Goal: Navigation & Orientation: Find specific page/section

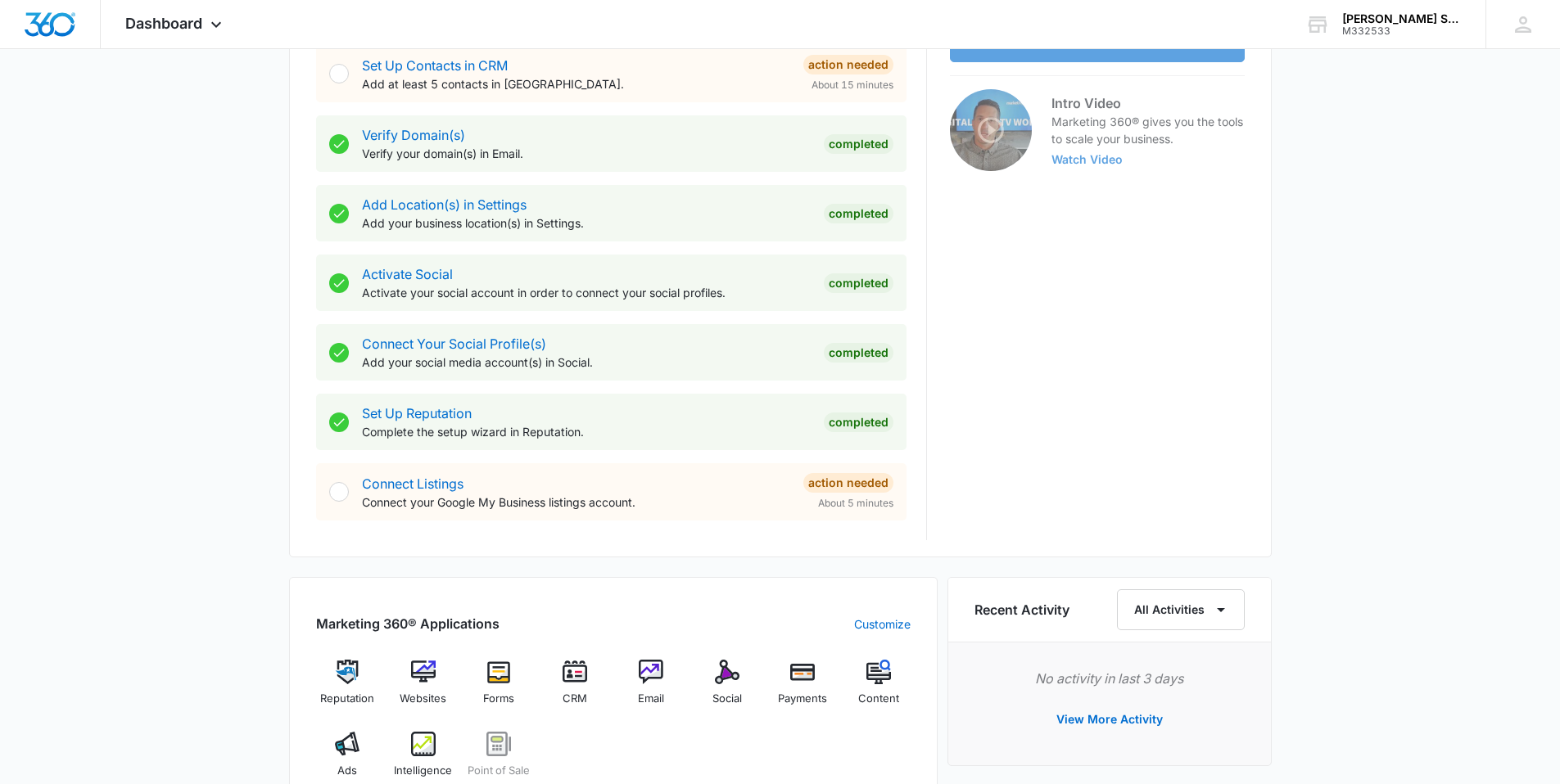
scroll to position [737, 0]
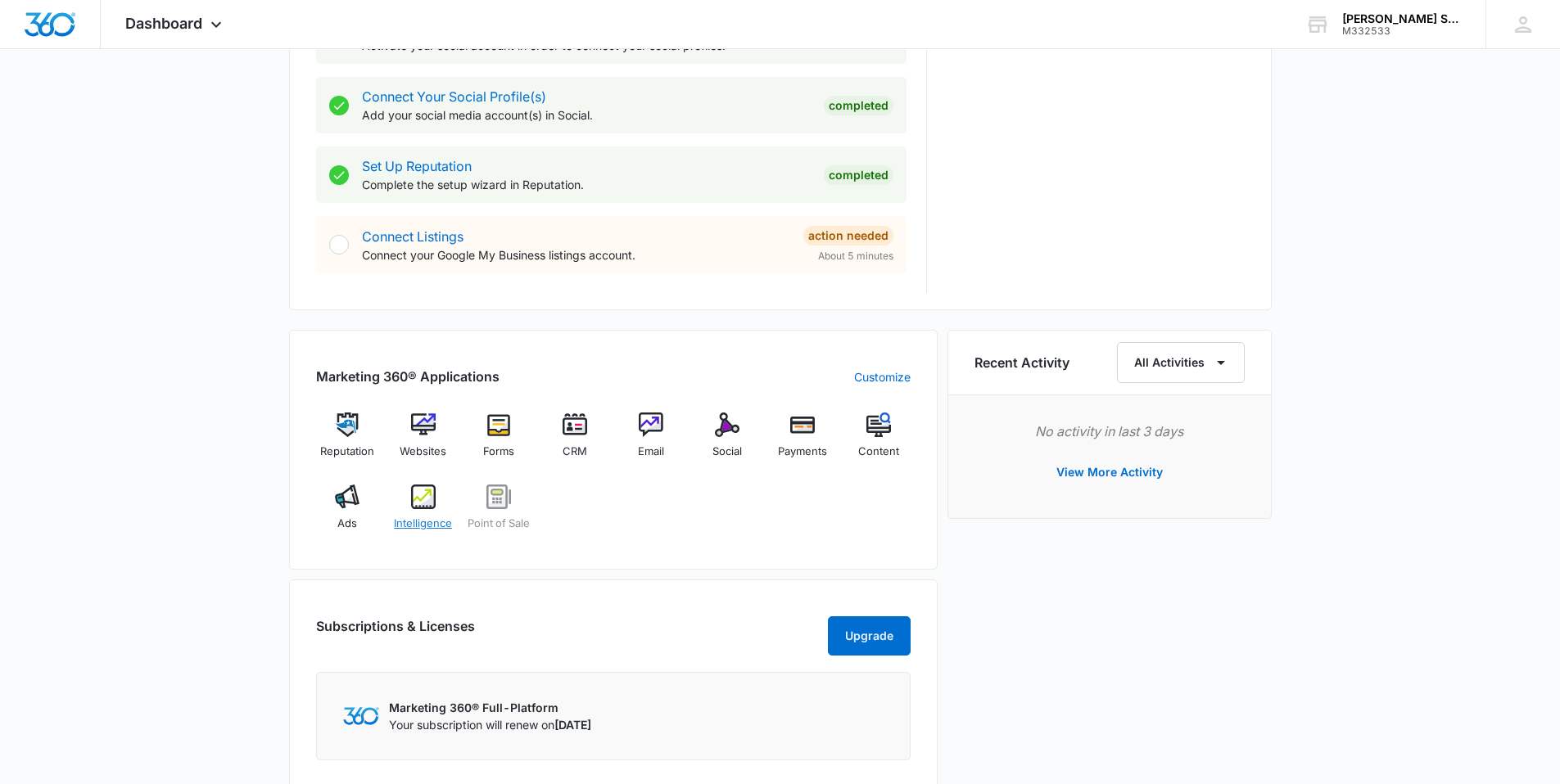
click at [408, 497] on div "Intelligence" at bounding box center [423, 514] width 63 height 59
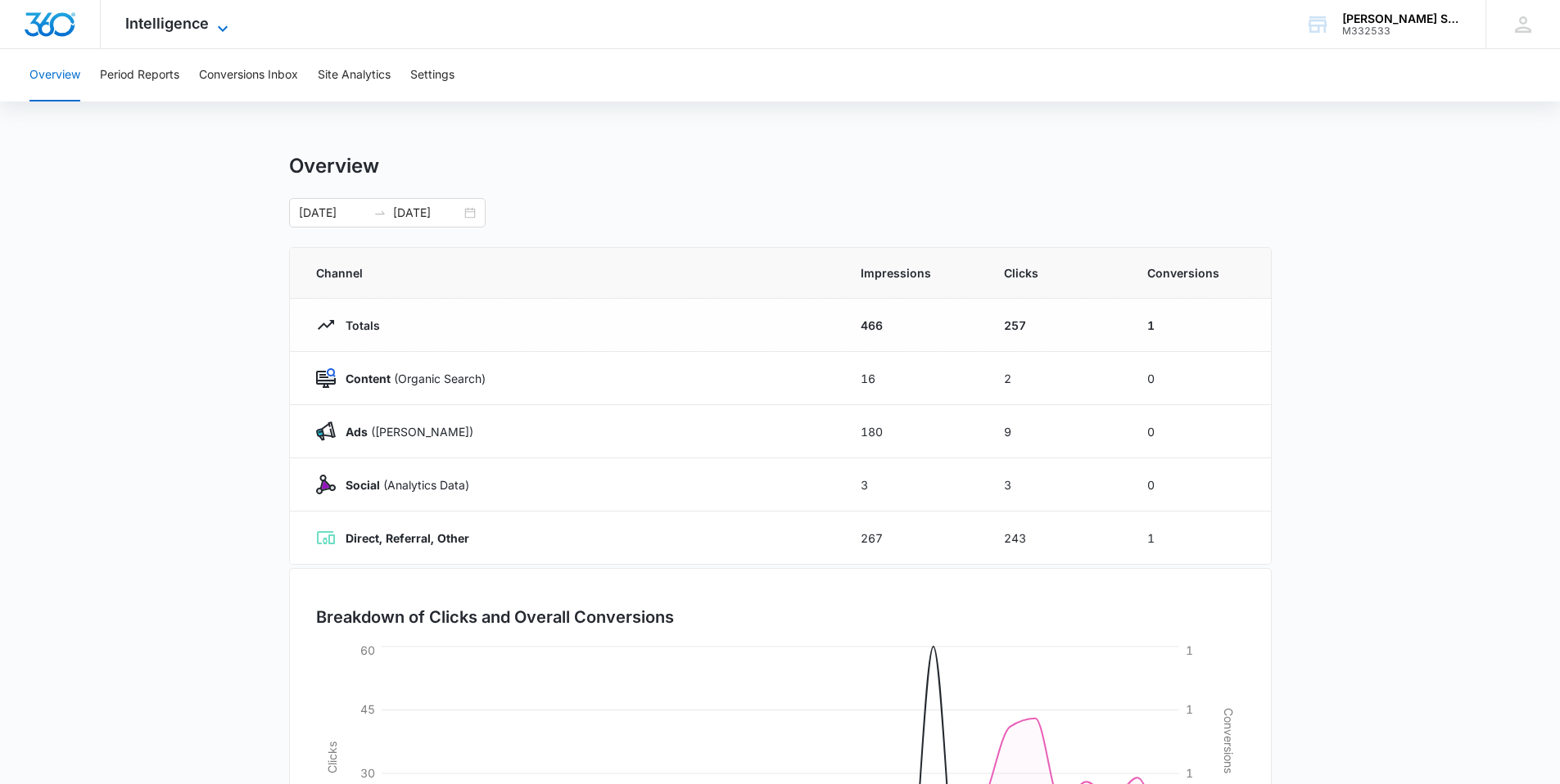
click at [181, 16] on span "Intelligence" at bounding box center [167, 23] width 84 height 17
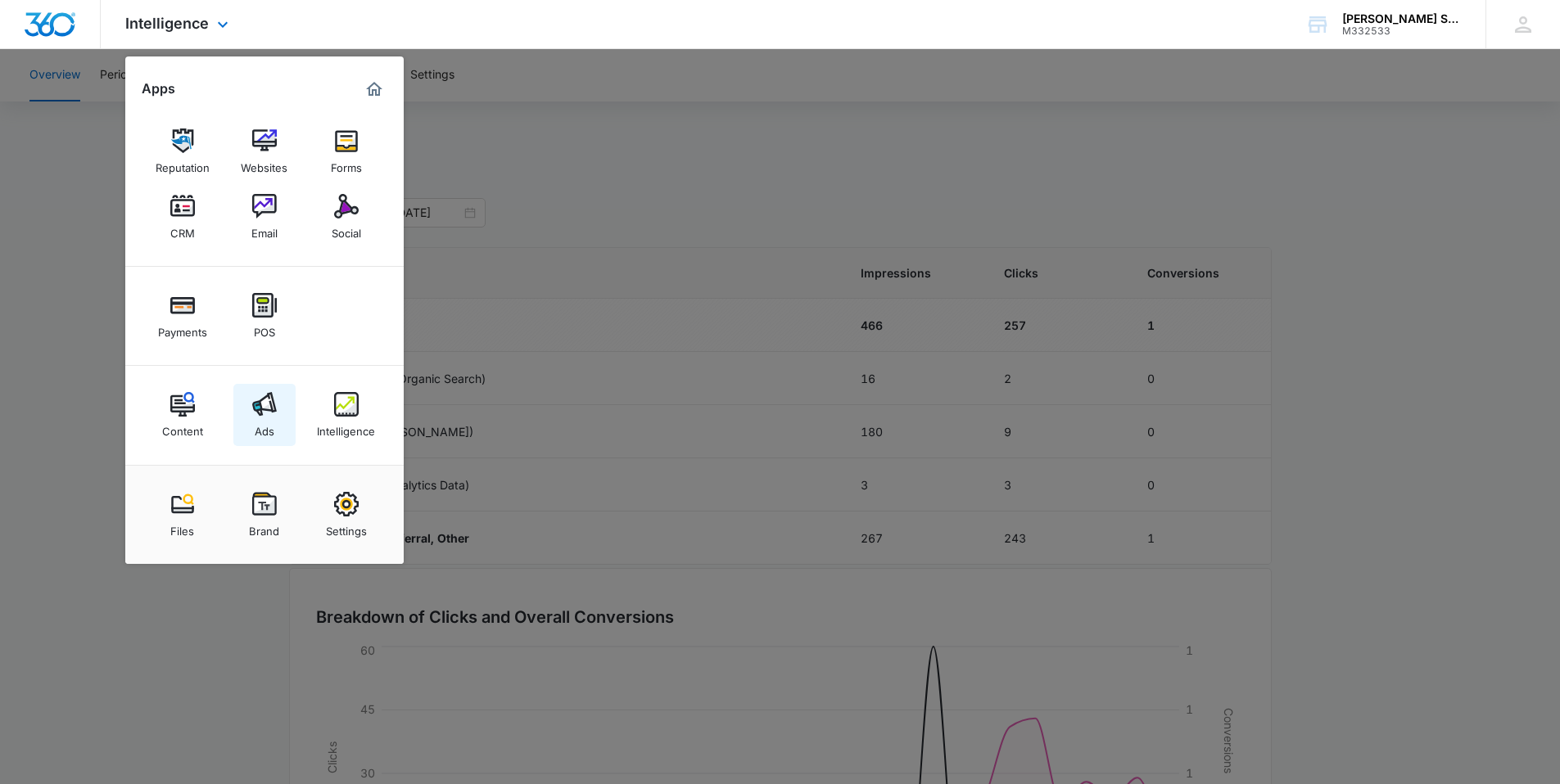
click at [270, 407] on img at bounding box center [265, 405] width 24 height 24
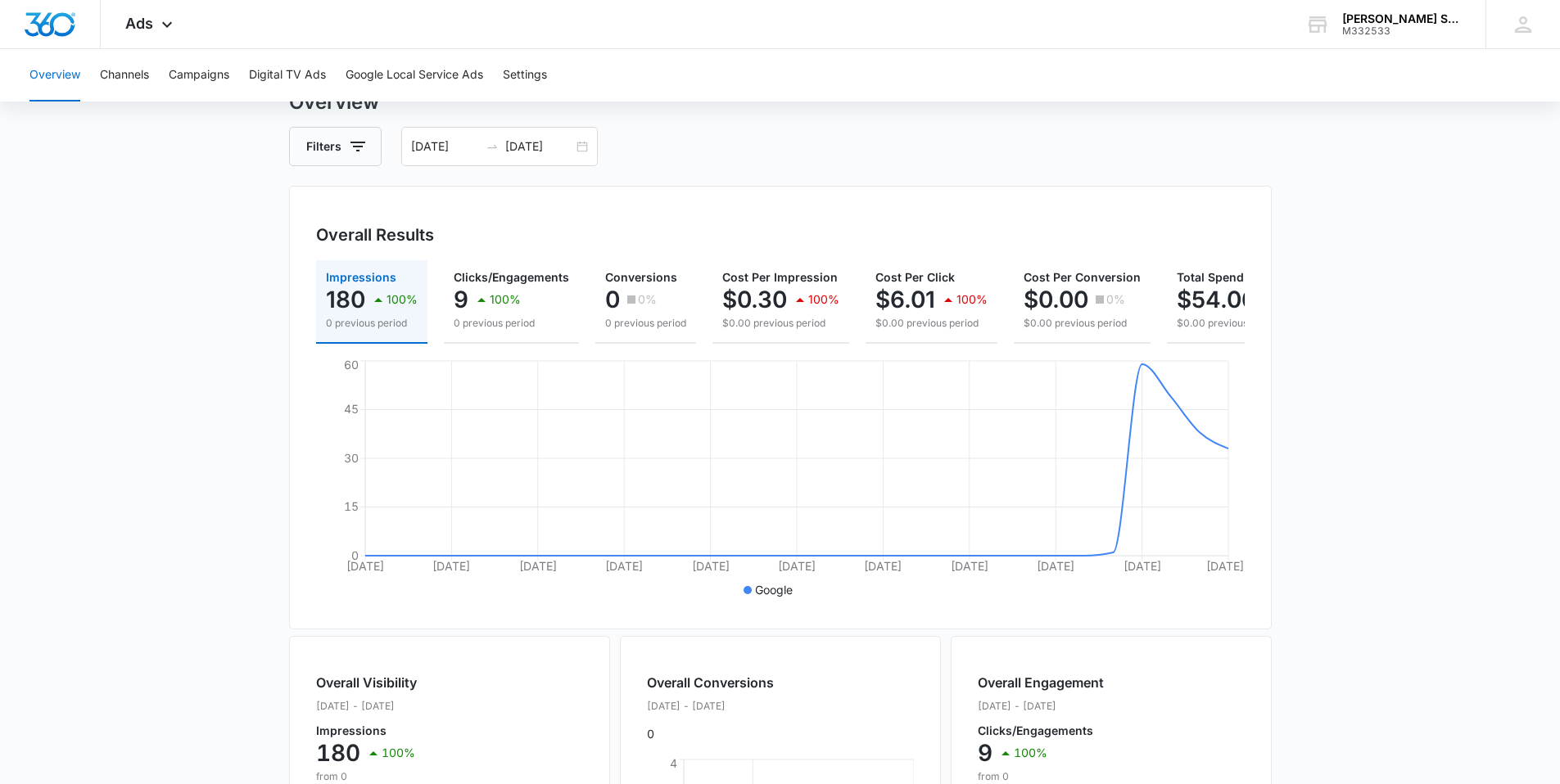
scroll to position [0, 79]
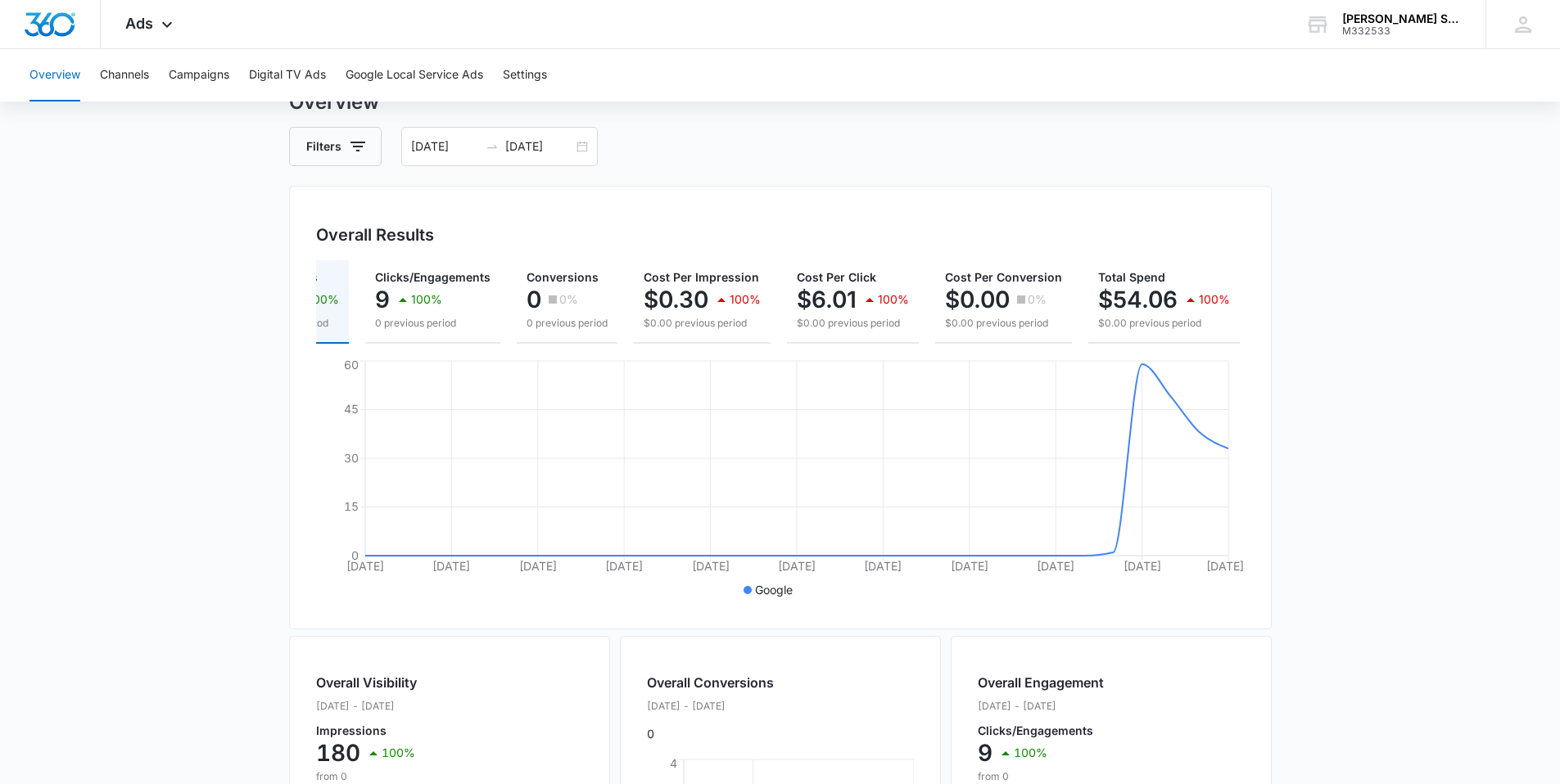
click at [1435, 329] on main "Overview Filters [DATE] [DATE] Overall Results Impressions 180 100% 0 previous …" at bounding box center [780, 675] width 1560 height 1176
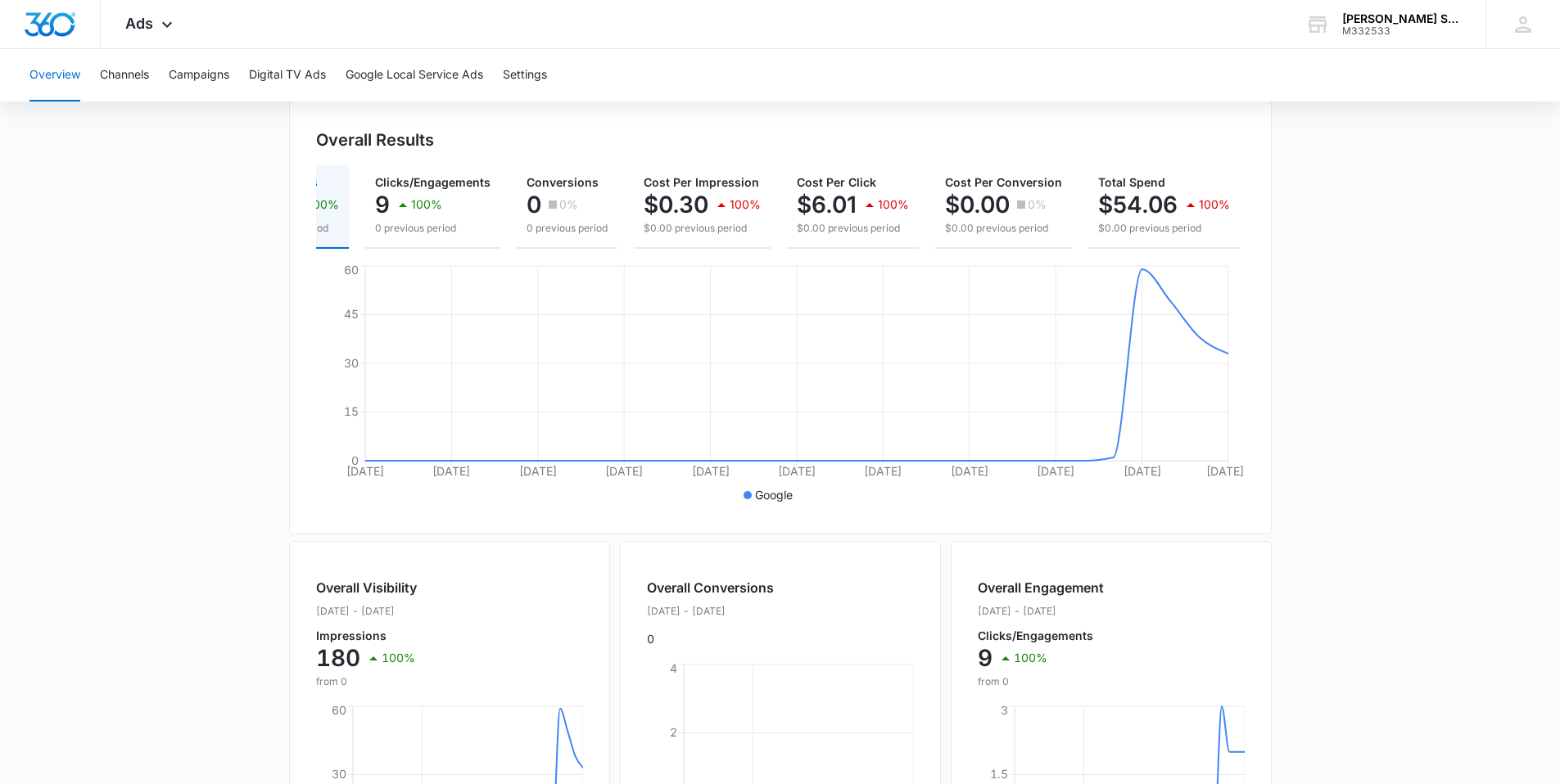
scroll to position [0, 0]
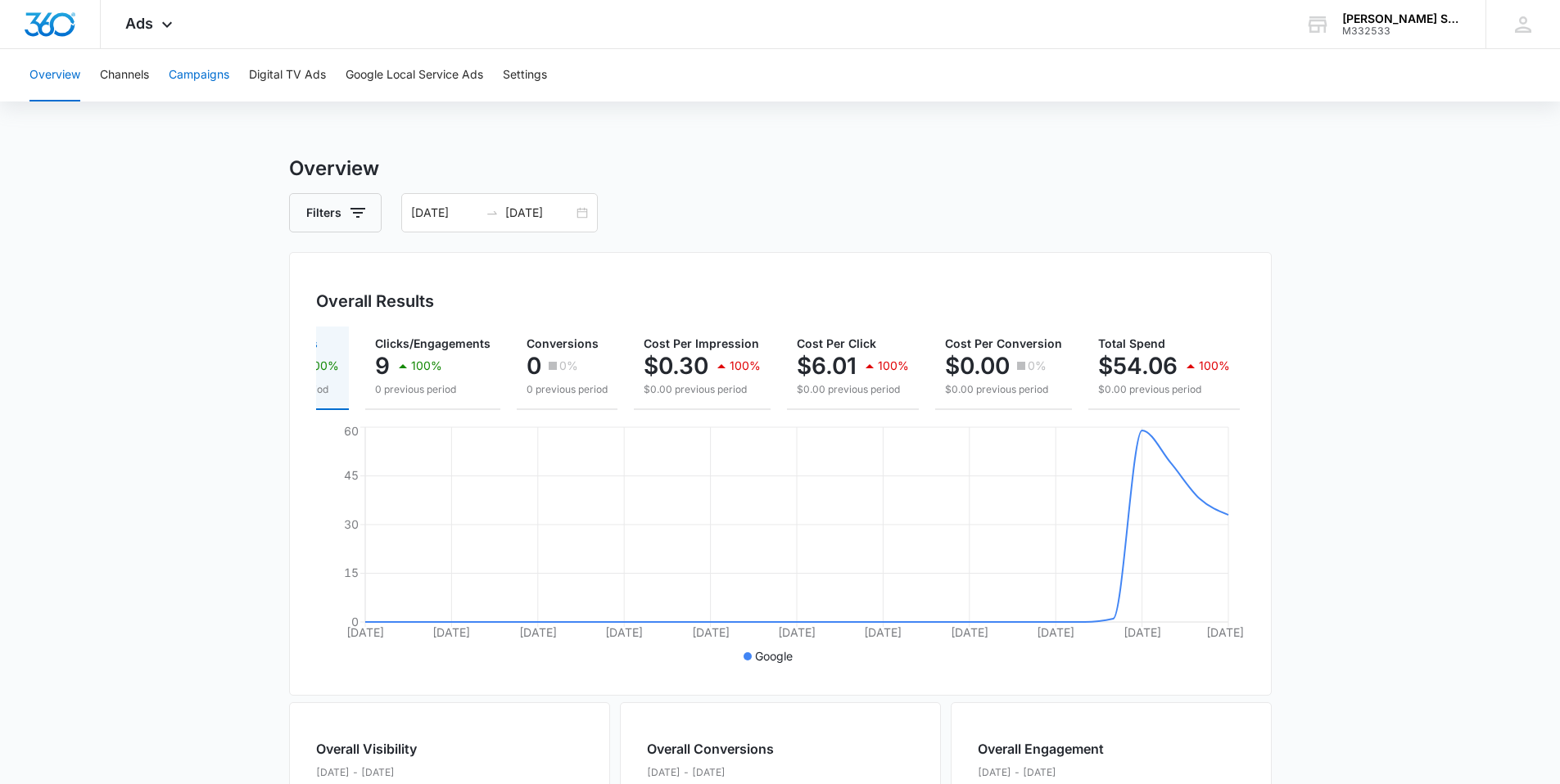
click at [208, 80] on button "Campaigns" at bounding box center [199, 75] width 61 height 53
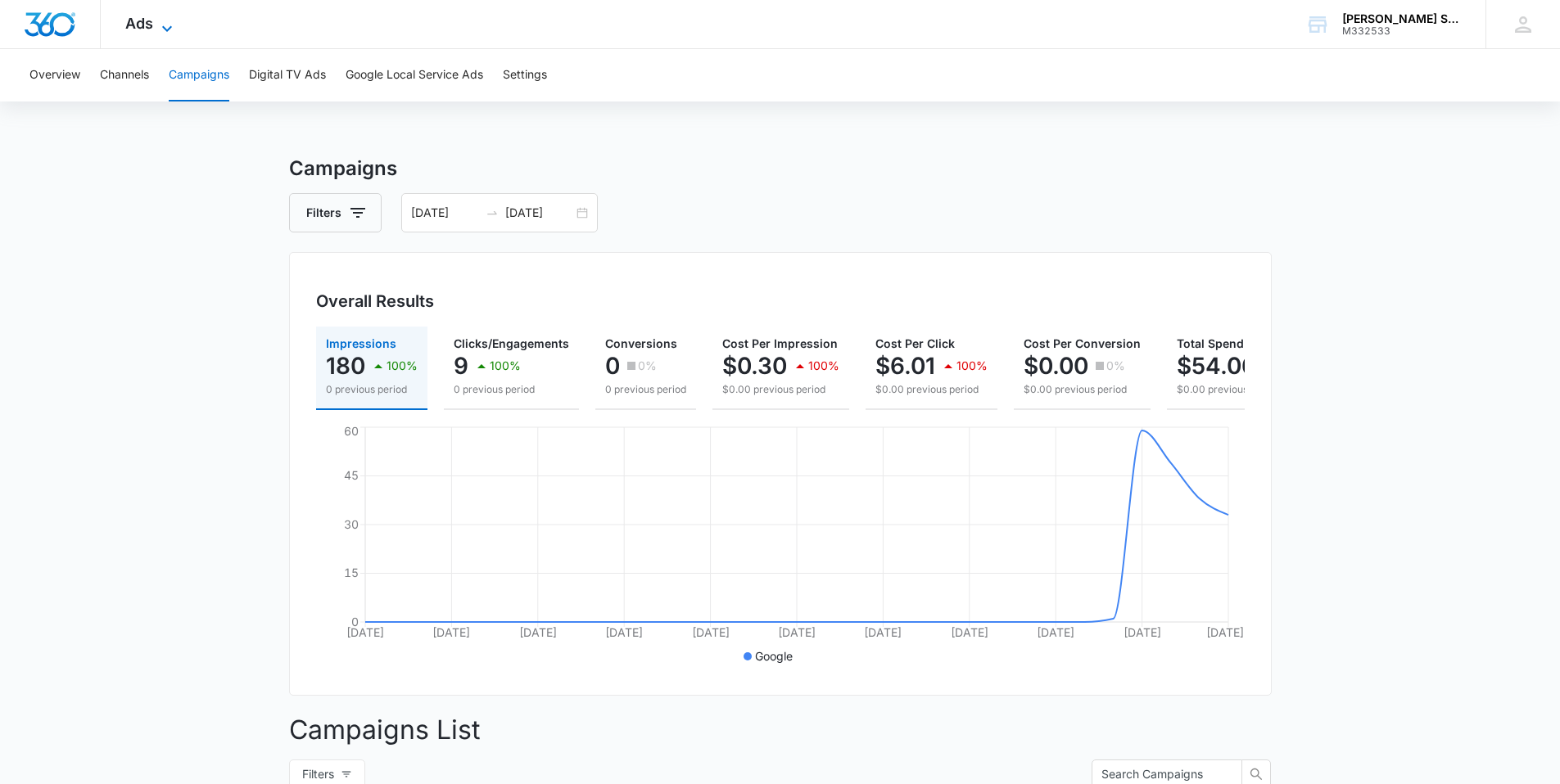
click at [149, 26] on span "Ads" at bounding box center [139, 23] width 28 height 17
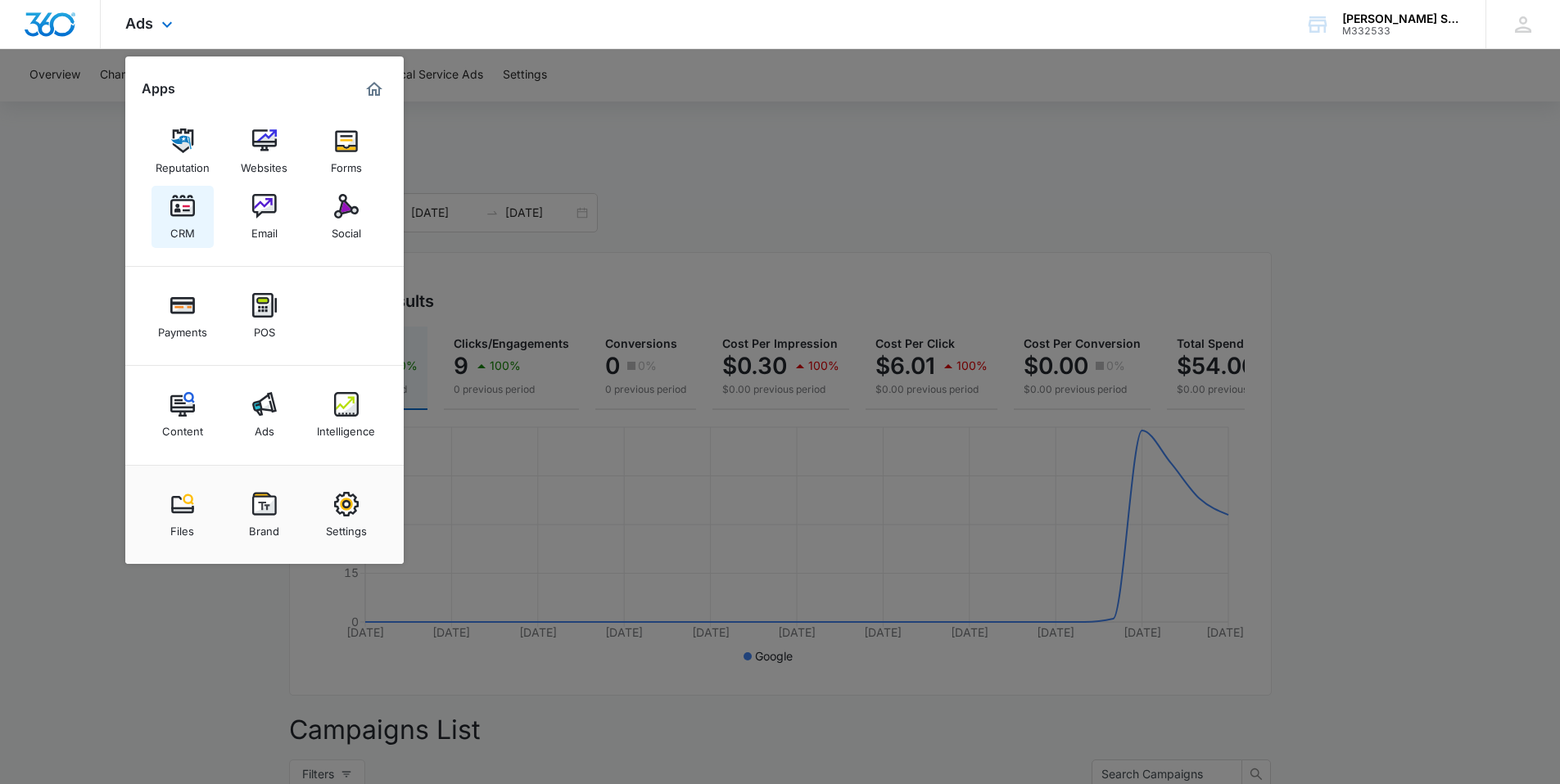
click at [193, 209] on img at bounding box center [182, 206] width 24 height 24
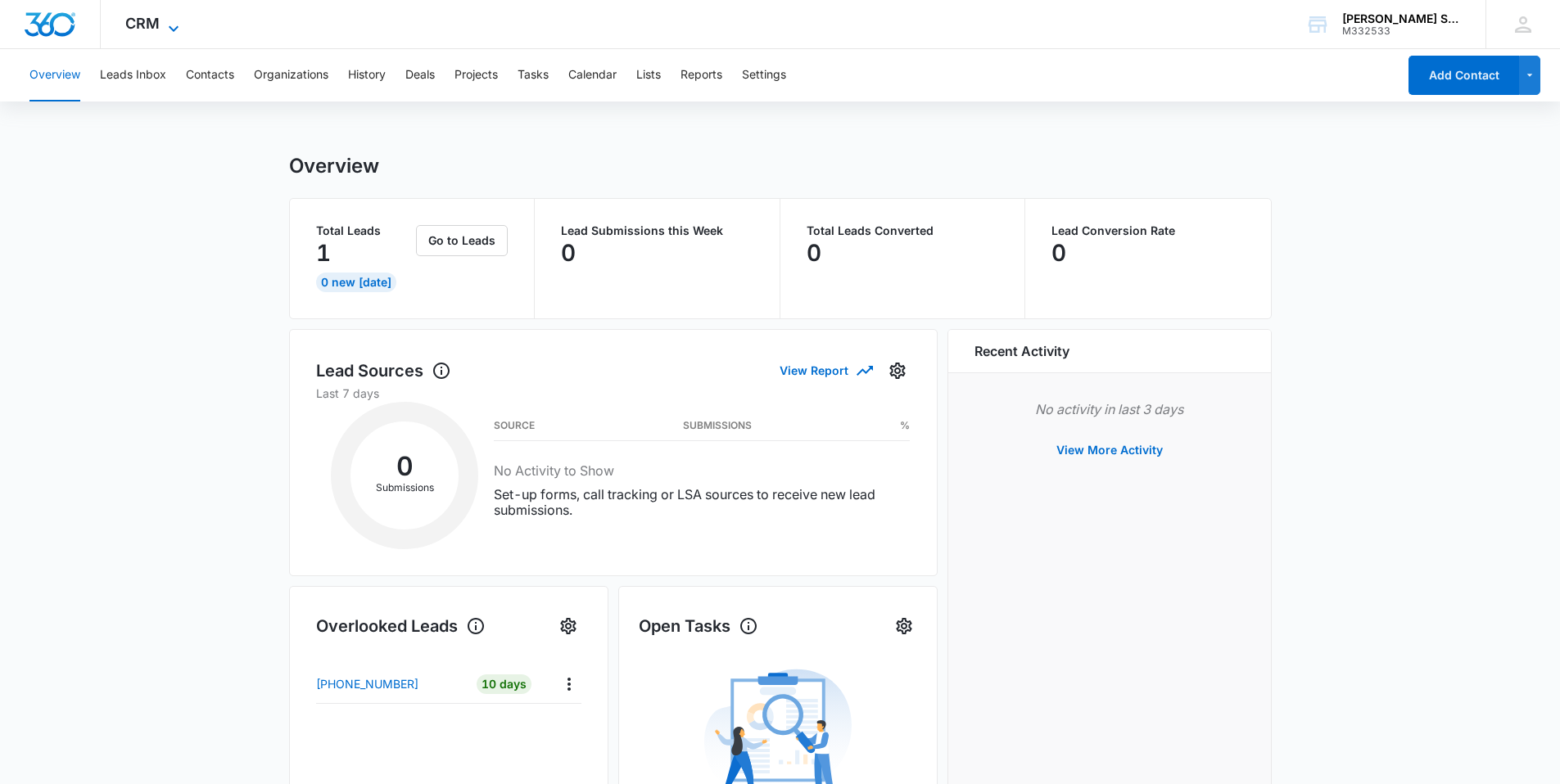
click at [150, 20] on span "CRM" at bounding box center [143, 23] width 35 height 17
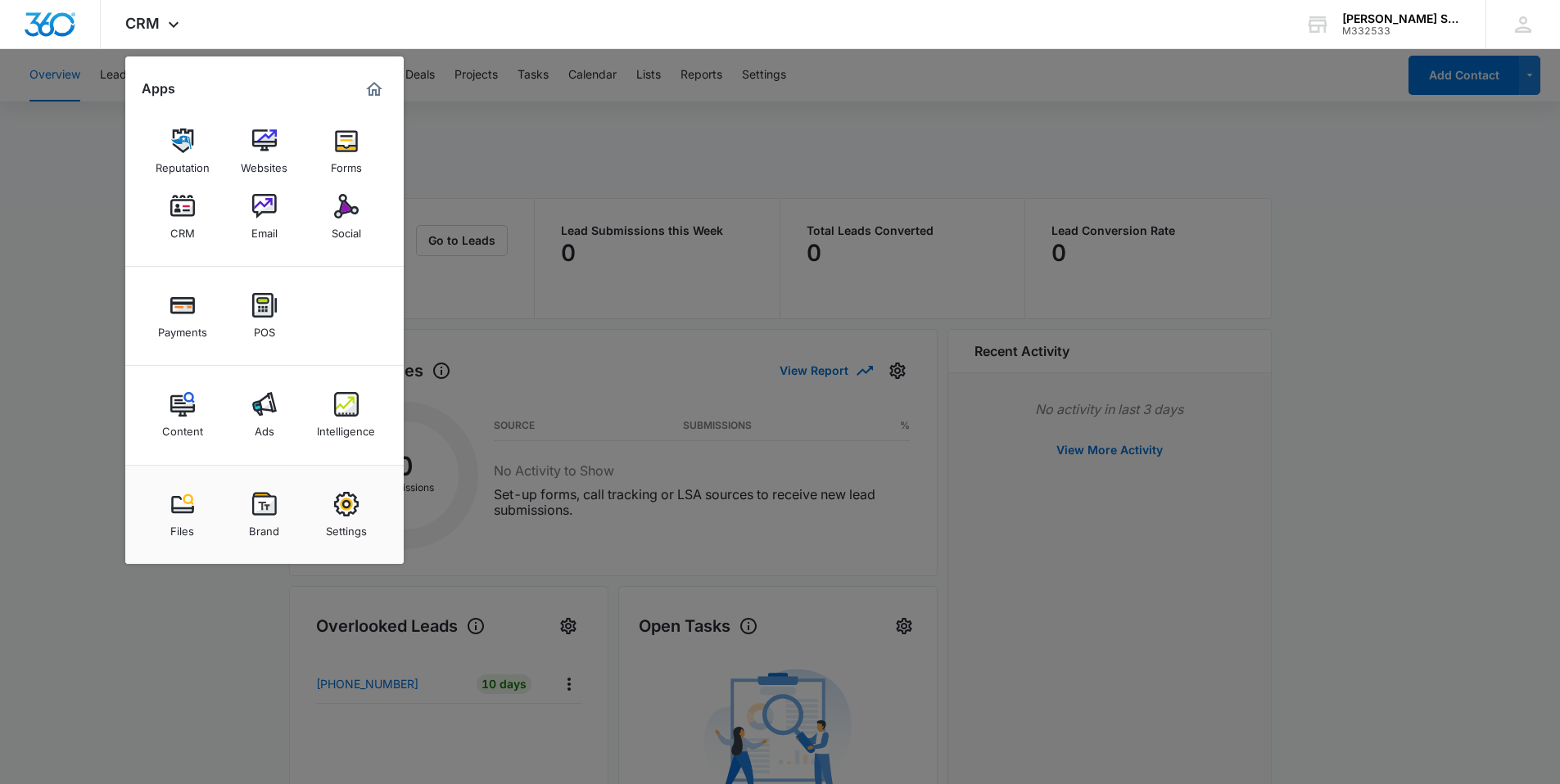
click at [1389, 212] on div at bounding box center [780, 392] width 1560 height 784
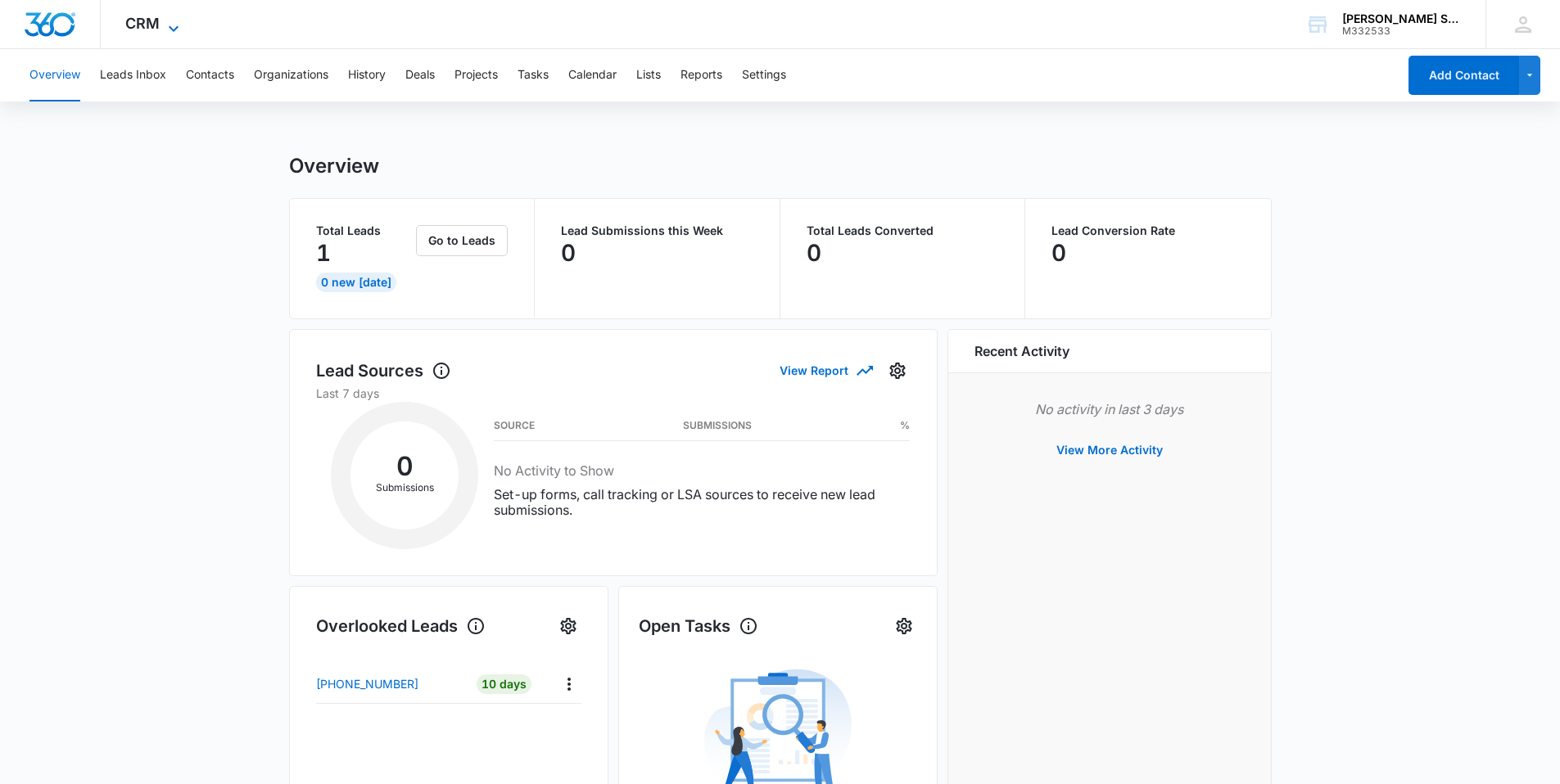
click at [154, 30] on span "CRM" at bounding box center [143, 23] width 35 height 17
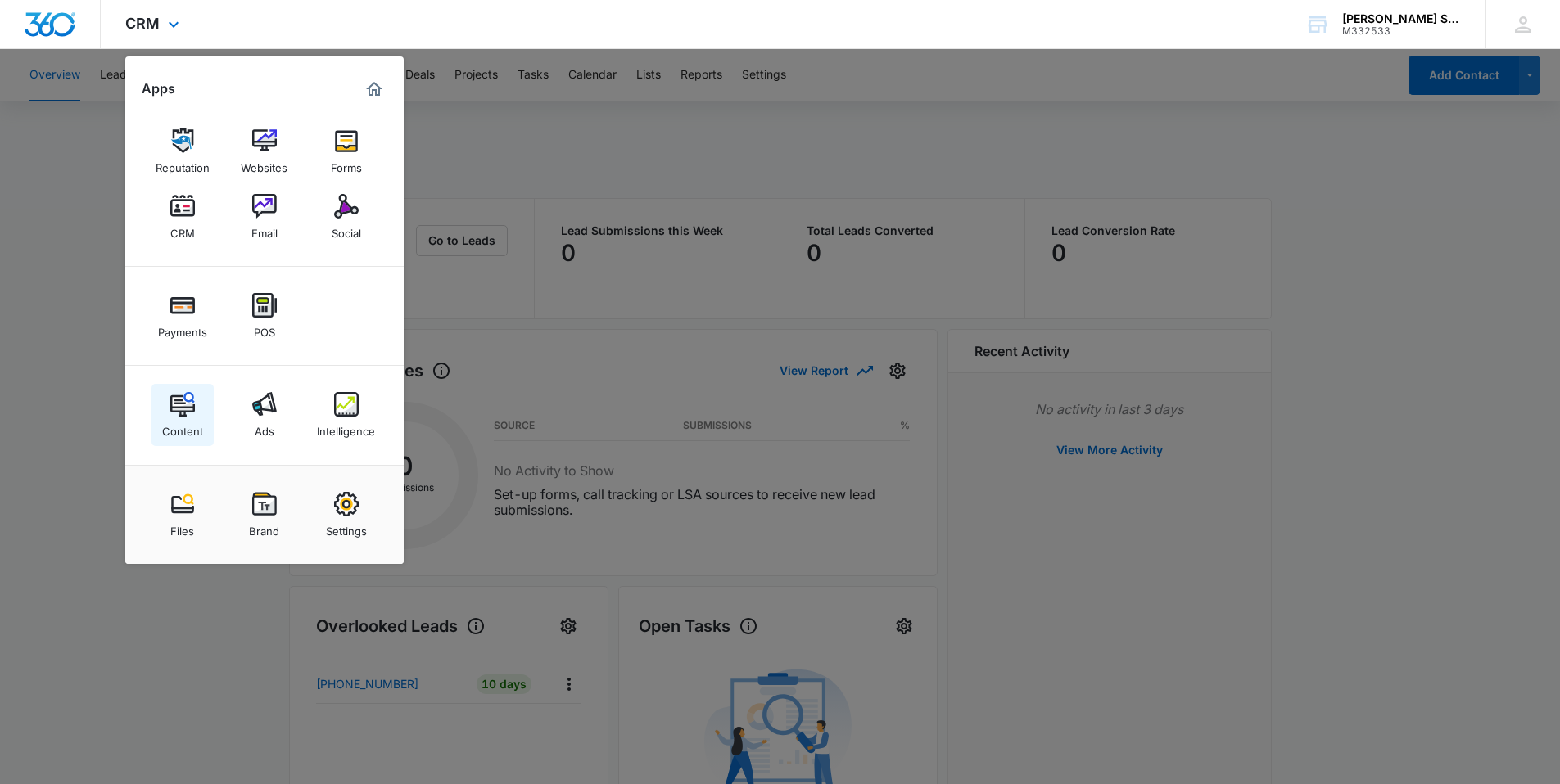
click at [167, 398] on link "Content" at bounding box center [182, 415] width 62 height 62
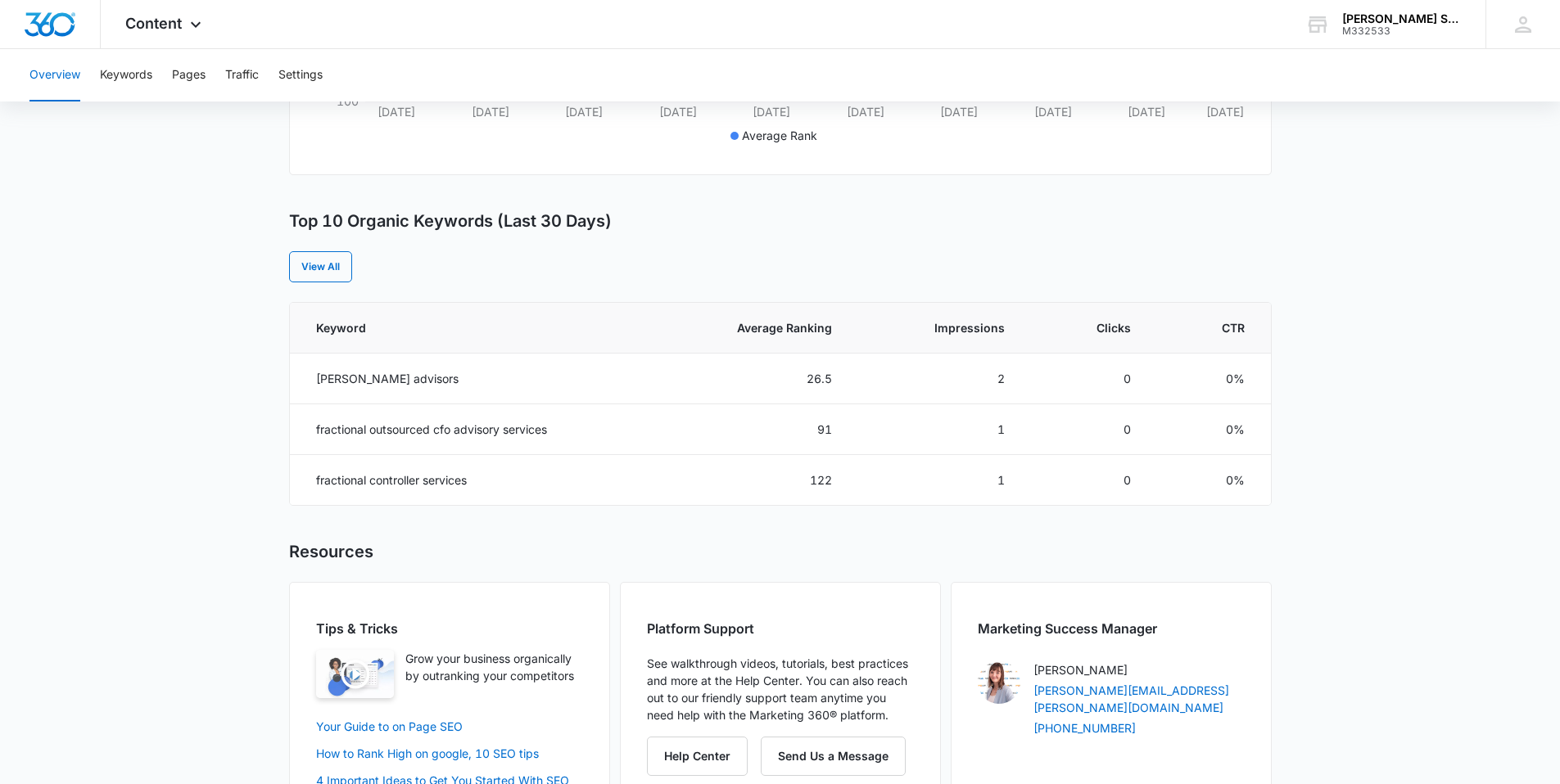
scroll to position [601, 0]
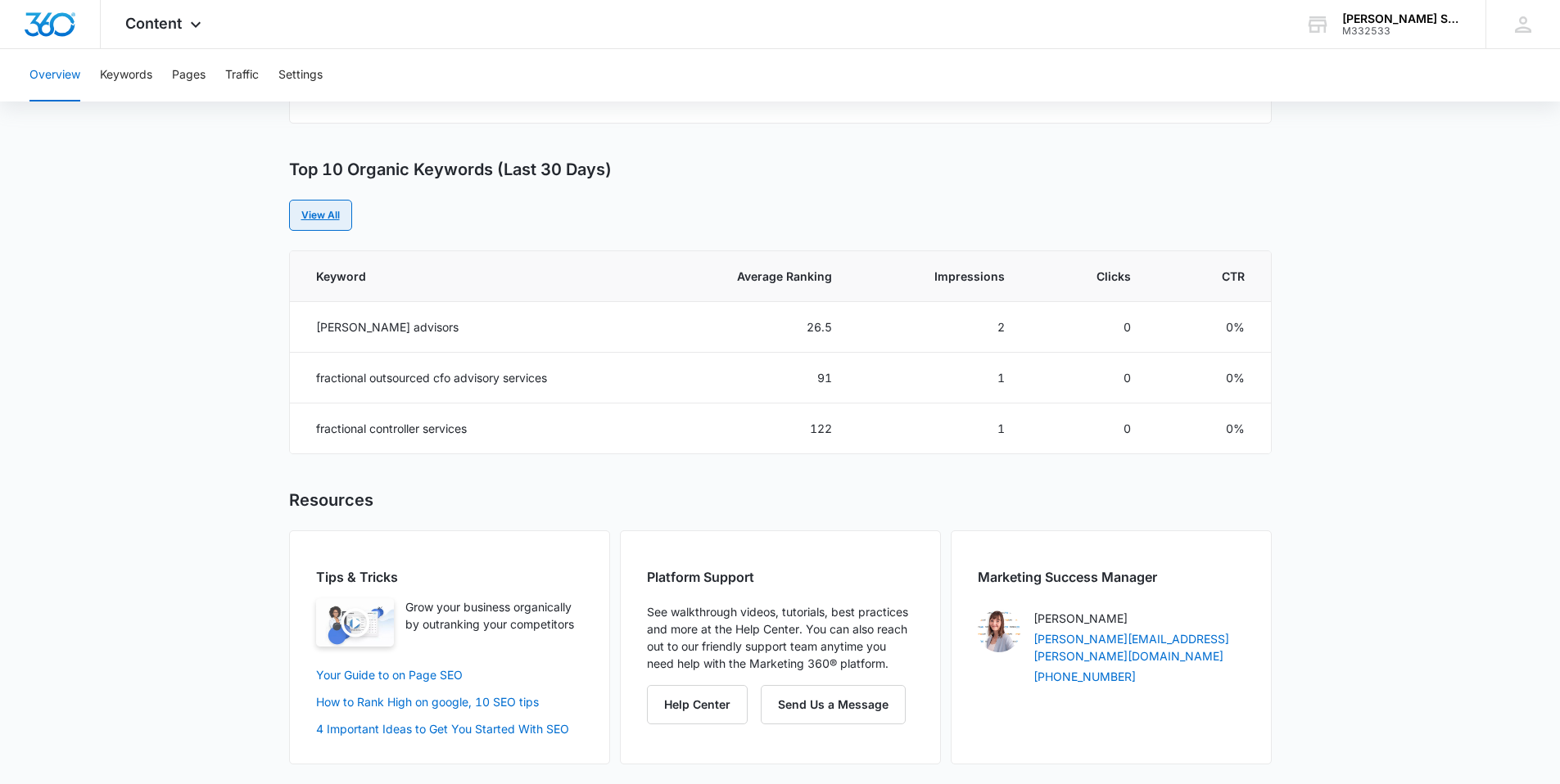
click at [316, 215] on link "View All" at bounding box center [320, 215] width 63 height 31
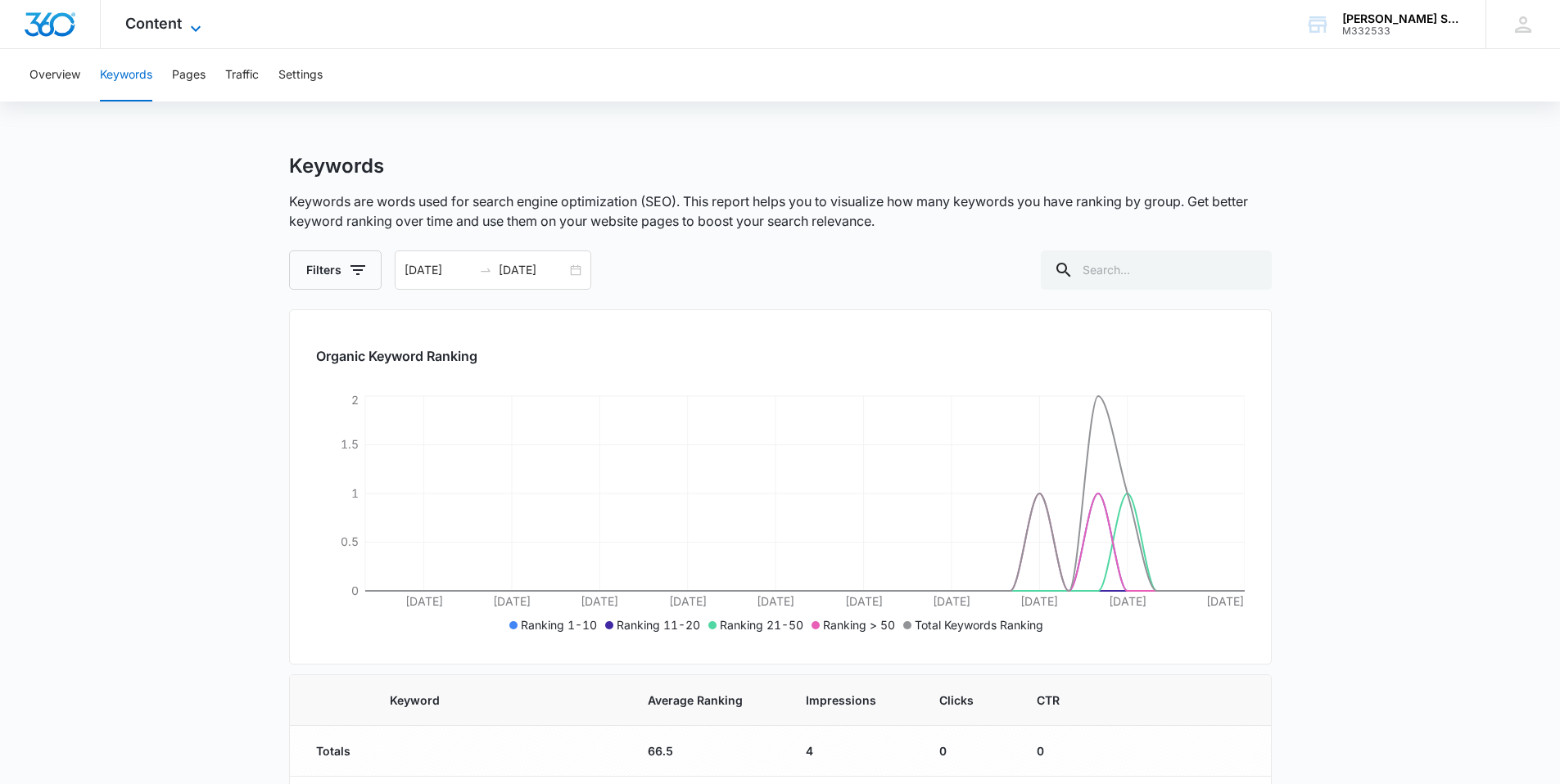
click at [177, 31] on span "Content" at bounding box center [153, 23] width 56 height 17
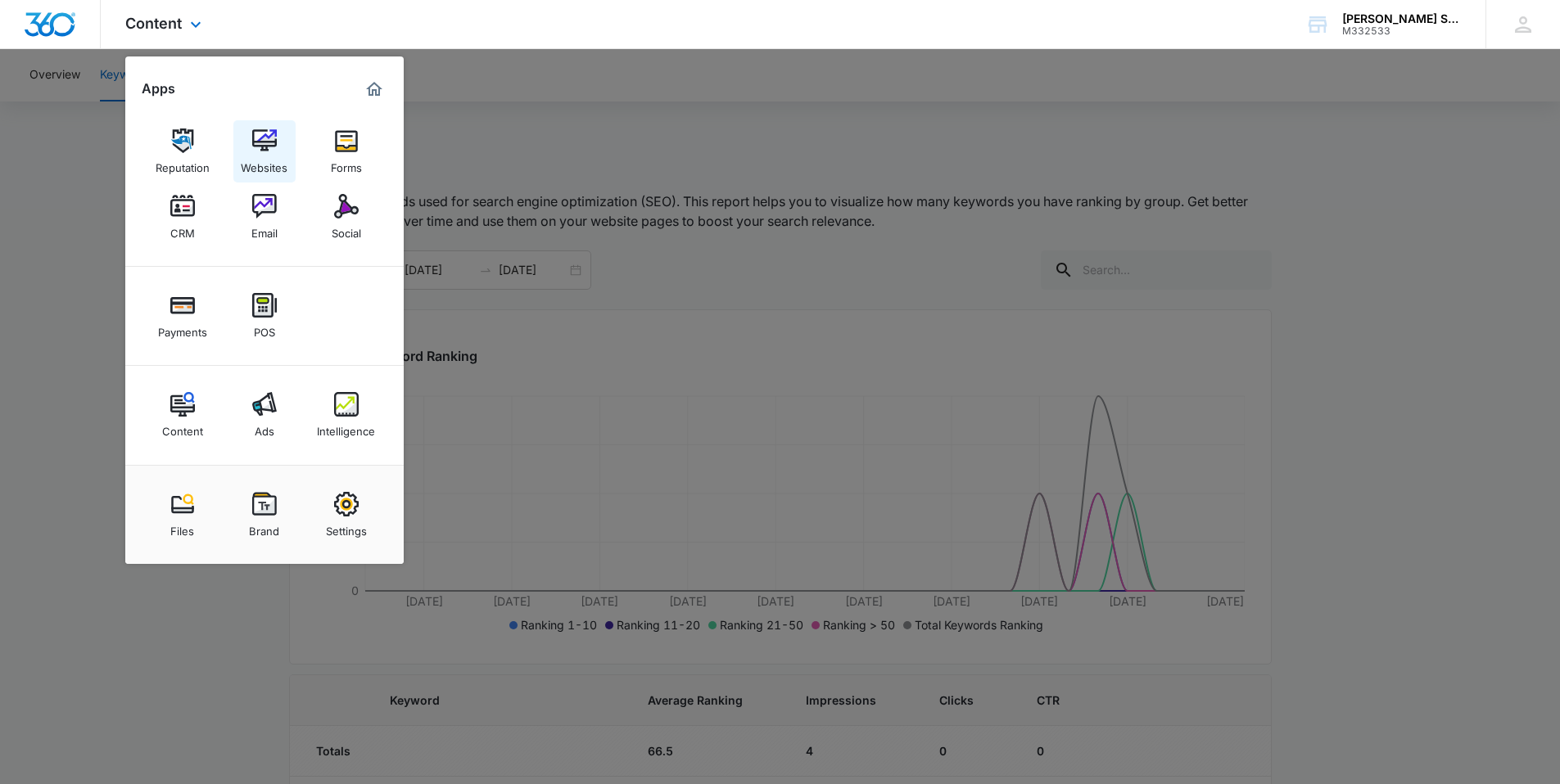
click at [259, 150] on img at bounding box center [265, 141] width 24 height 24
